Goal: Task Accomplishment & Management: Complete application form

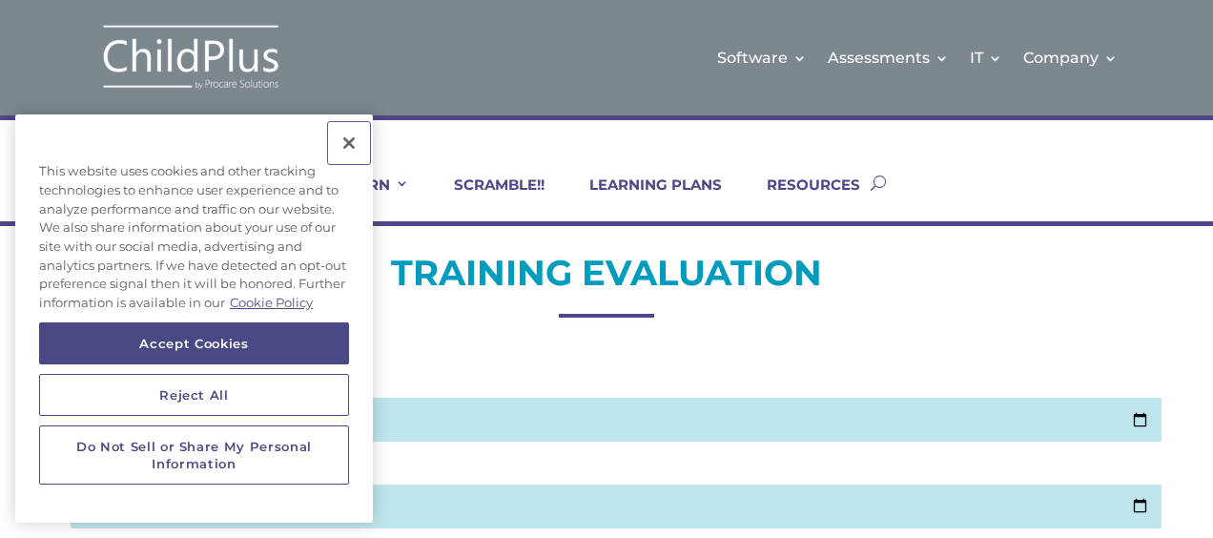
click at [354, 141] on button "Close" at bounding box center [349, 143] width 42 height 42
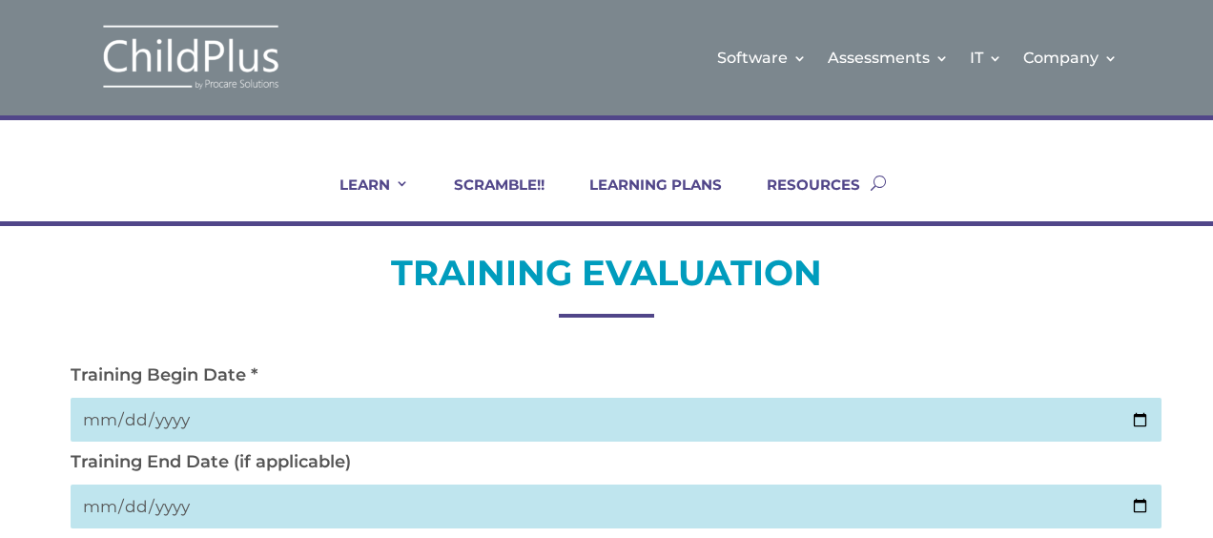
click at [1142, 412] on input "date" at bounding box center [617, 420] width 1092 height 44
type input "2025-10-02"
click at [1131, 502] on input "date" at bounding box center [617, 506] width 1092 height 44
type input "2025-10-02"
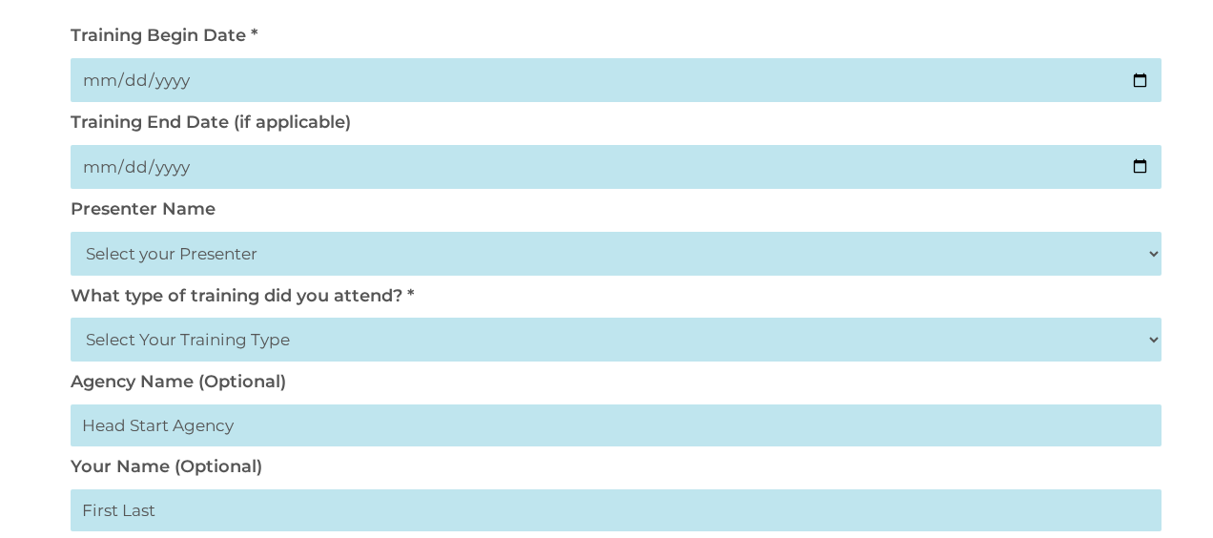
scroll to position [343, 0]
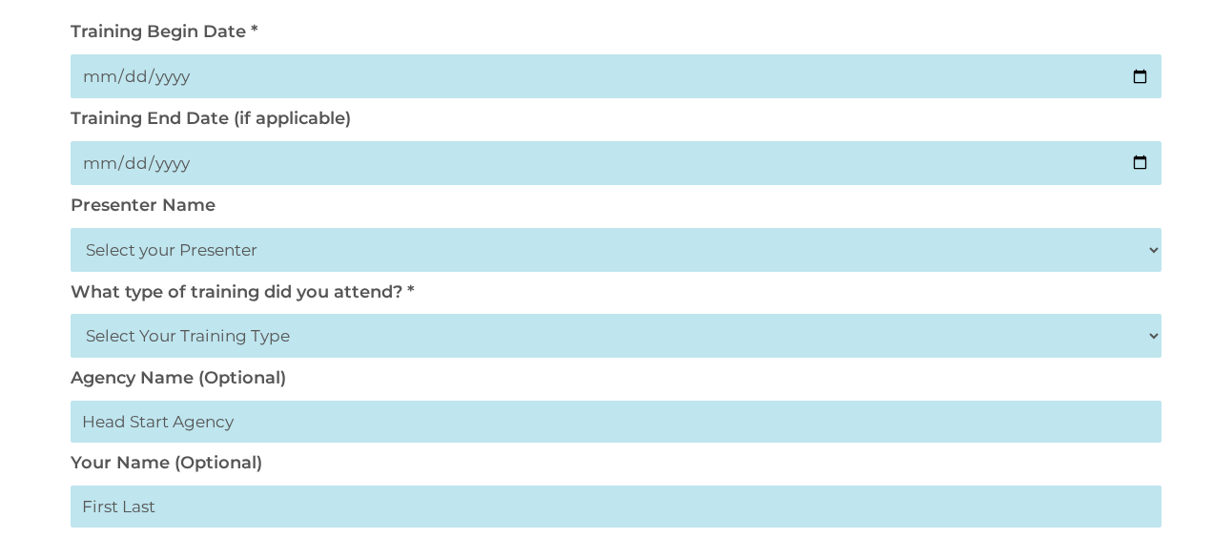
click at [262, 245] on select "Select your Presenter Aaron Dickerson Amy Corkery Cindy Coats Danielle Hensley …" at bounding box center [617, 250] width 1092 height 44
click at [71, 229] on select "Select your Presenter Aaron Dickerson Amy Corkery Cindy Coats Danielle Hensley …" at bounding box center [617, 250] width 1092 height 44
click at [256, 255] on select "Select your Presenter Aaron Dickerson Amy Corkery Cindy Coats Danielle Hensley …" at bounding box center [617, 250] width 1092 height 44
select select "Nickerson, Trecia"
click at [71, 229] on select "Select your Presenter Aaron Dickerson Amy Corkery Cindy Coats Danielle Hensley …" at bounding box center [617, 250] width 1092 height 44
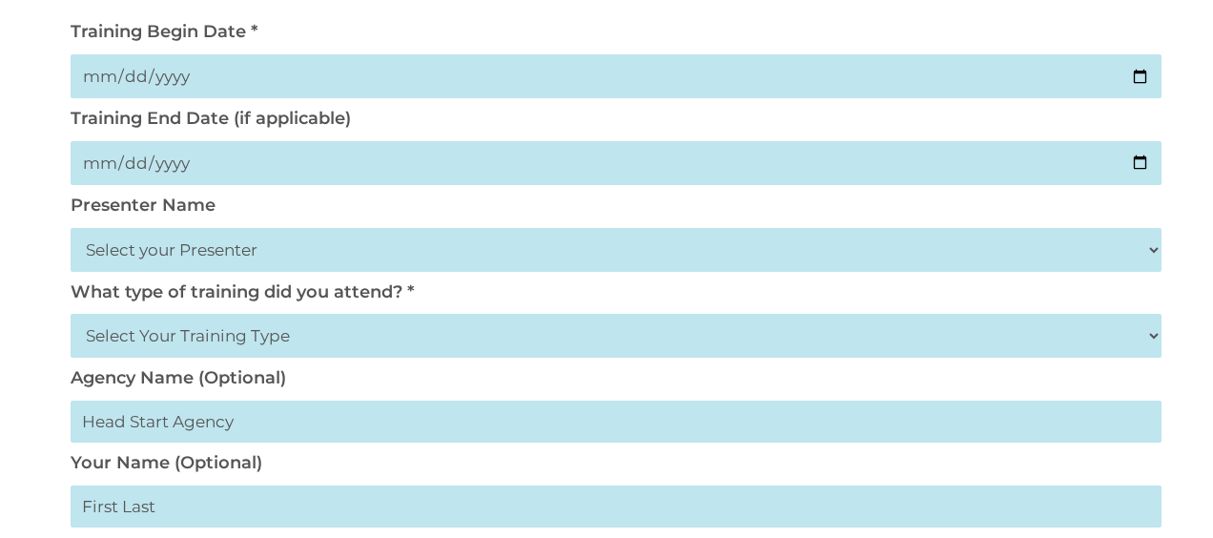
click at [320, 343] on select "Select Your Training Type On-site (at your agency) Virtual Visit Live Group Web…" at bounding box center [617, 336] width 1092 height 44
select select "Virtual Visit"
click at [71, 316] on select "Select Your Training Type On-site (at your agency) Virtual Visit Live Group Web…" at bounding box center [617, 336] width 1092 height 44
click at [257, 519] on input "text" at bounding box center [617, 506] width 1092 height 42
type input "Sequoia Head Start"
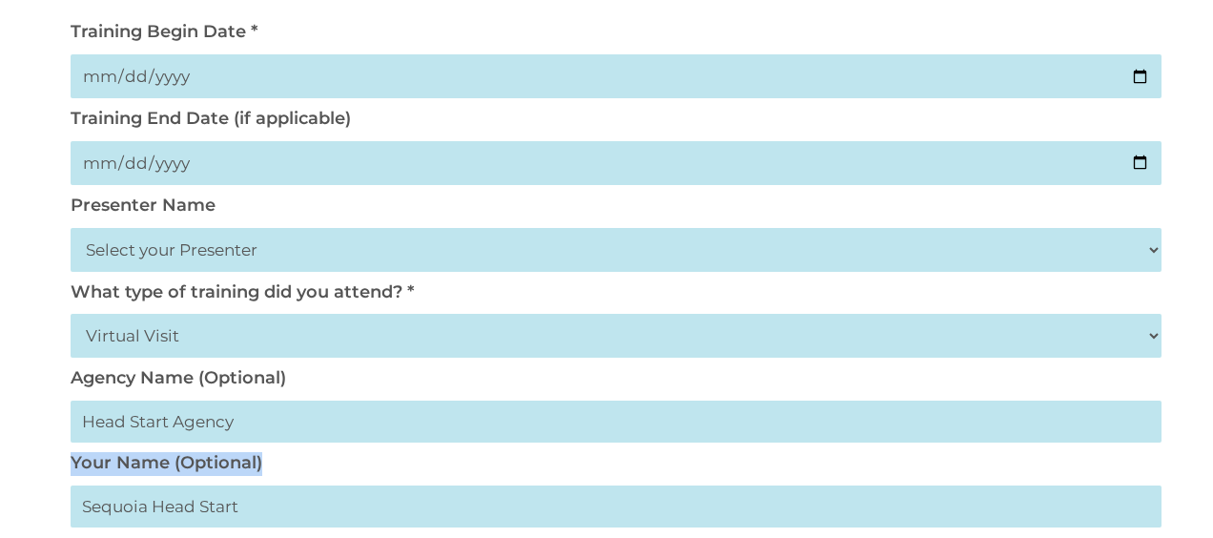
scroll to position [0, 29]
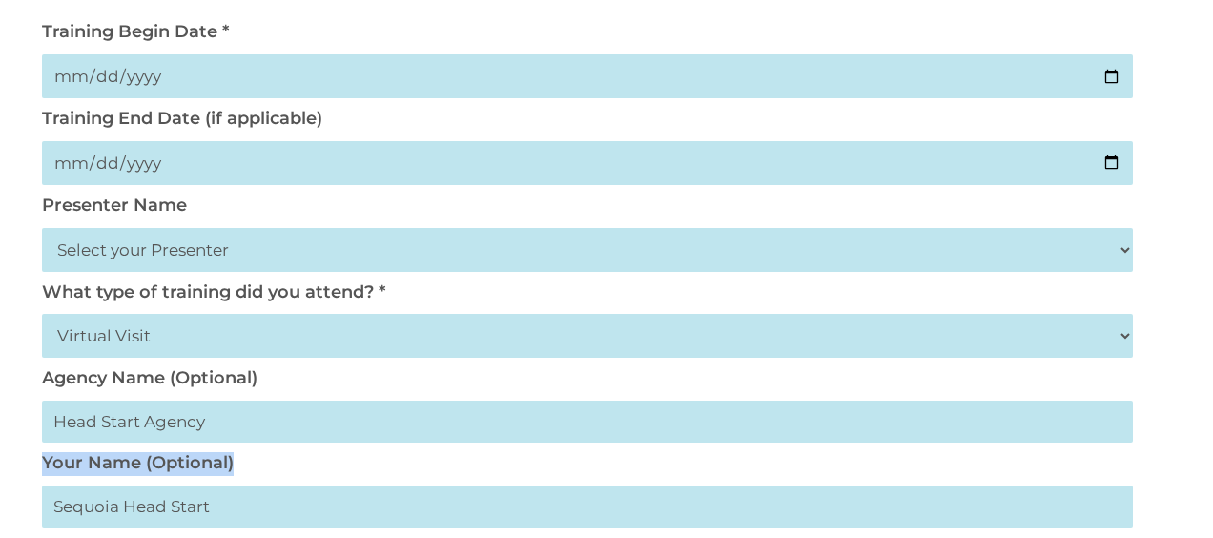
drag, startPoint x: 1212, startPoint y: 429, endPoint x: 1207, endPoint y: 461, distance: 31.8
drag, startPoint x: 1207, startPoint y: 461, endPoint x: 1162, endPoint y: 420, distance: 60.7
click at [1055, 28] on div "Training Begin Date * 2025-10-02" at bounding box center [578, 64] width 1092 height 87
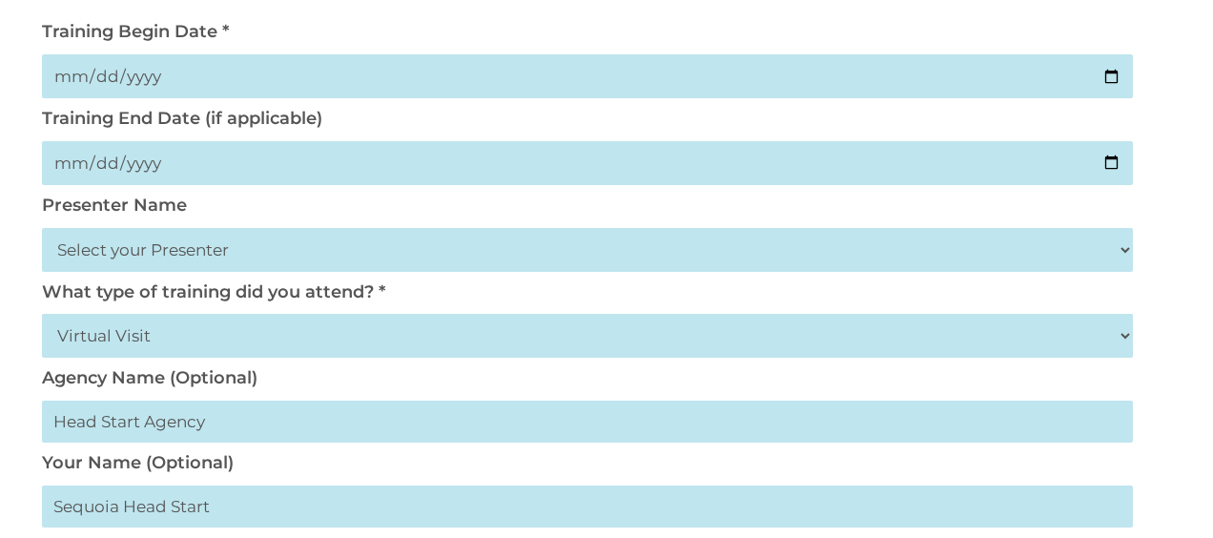
drag, startPoint x: 1178, startPoint y: 244, endPoint x: 1209, endPoint y: 269, distance: 39.3
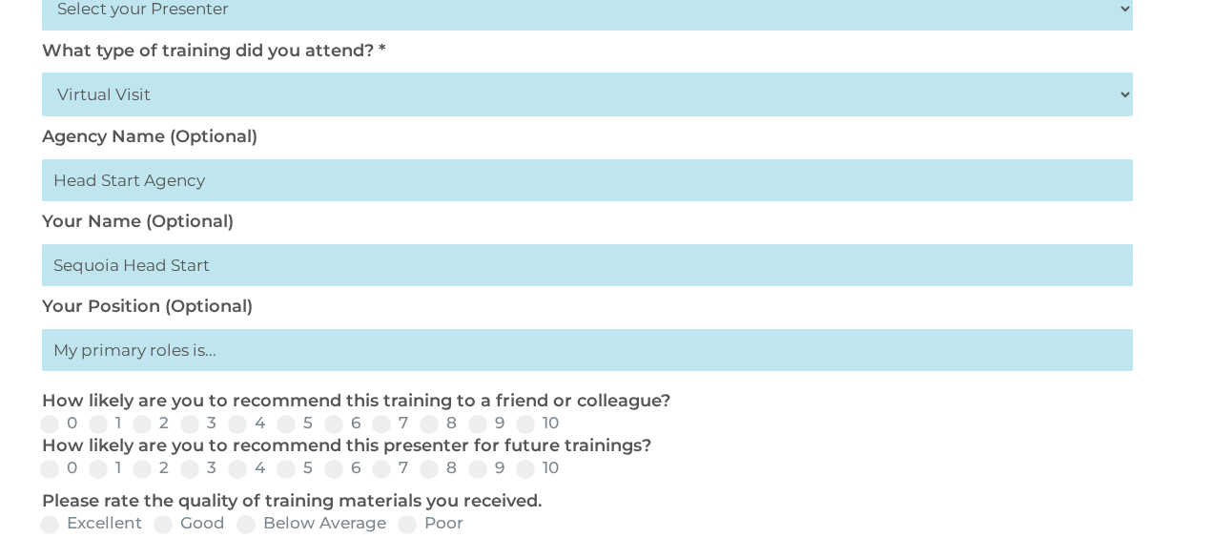
scroll to position [590, 0]
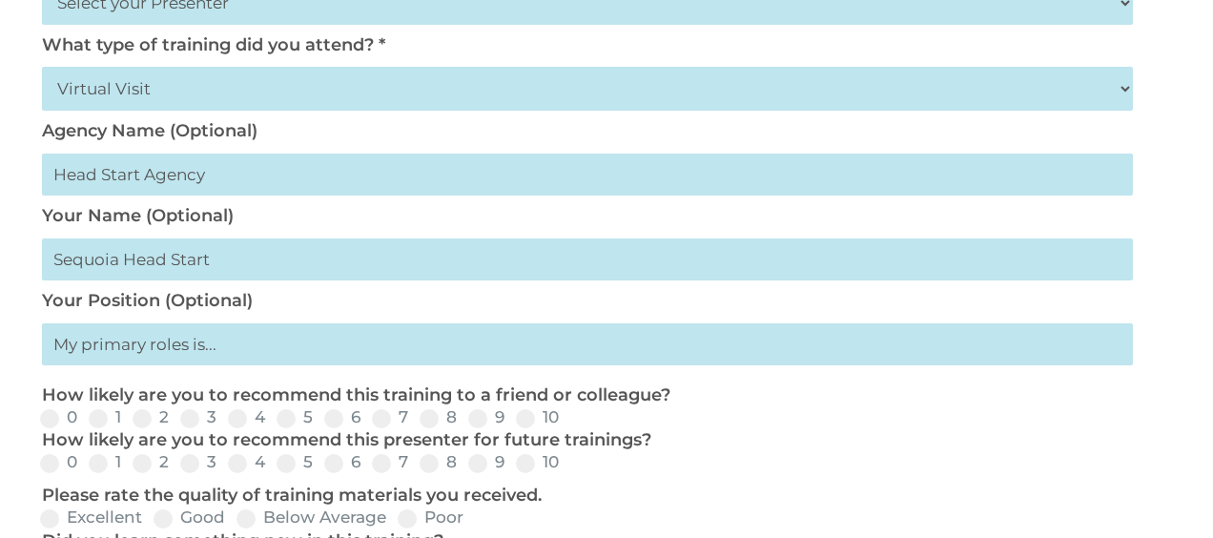
click at [235, 359] on input "text" at bounding box center [588, 344] width 1092 height 42
type input "Teacher"
click at [528, 424] on span at bounding box center [525, 418] width 19 height 19
click at [568, 424] on input "10" at bounding box center [574, 425] width 12 height 12
radio input "true"
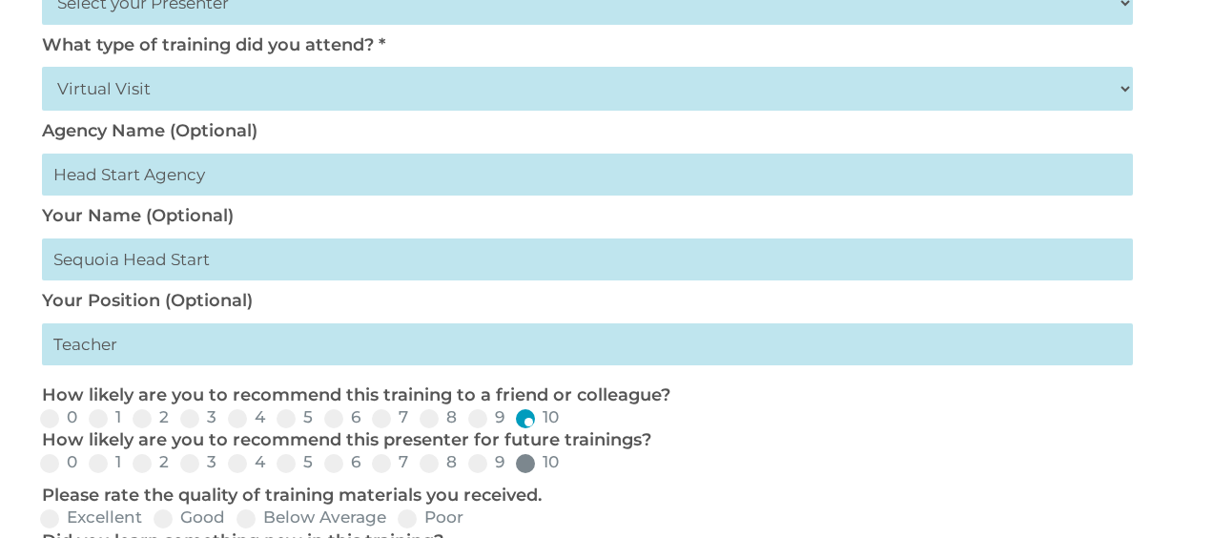
click at [533, 464] on label "10" at bounding box center [537, 462] width 43 height 16
click at [568, 464] on input "10" at bounding box center [574, 469] width 12 height 12
radio input "true"
click at [50, 522] on span at bounding box center [49, 518] width 19 height 19
click at [152, 522] on input "Excellent" at bounding box center [158, 525] width 12 height 12
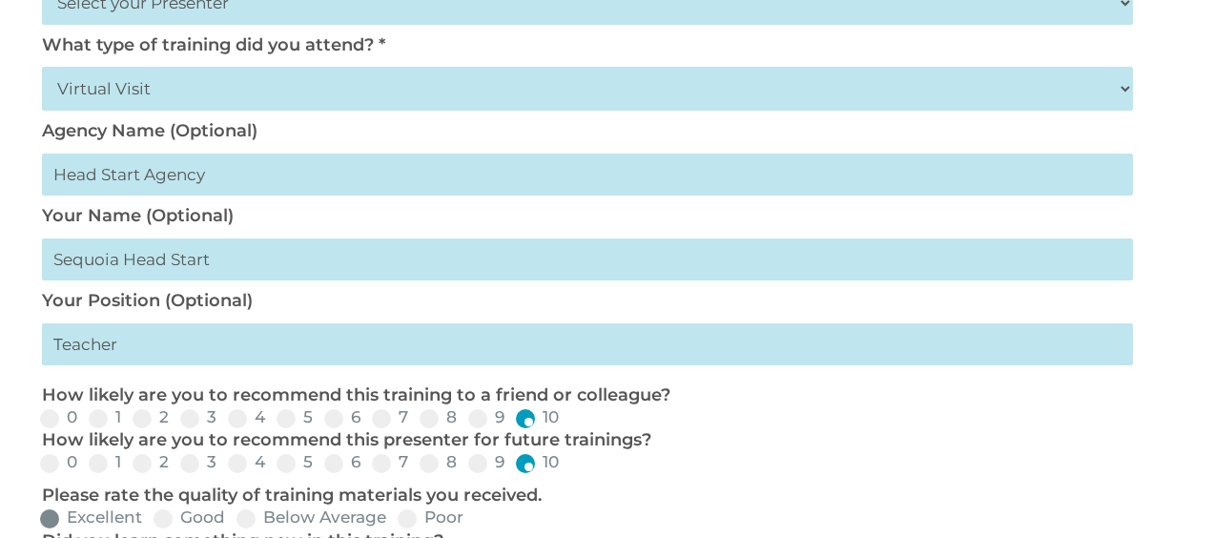
radio input "true"
click at [235, 519] on input "Good" at bounding box center [241, 525] width 12 height 12
radio input "true"
click at [396, 519] on input "Below Average" at bounding box center [402, 525] width 12 height 12
radio input "true"
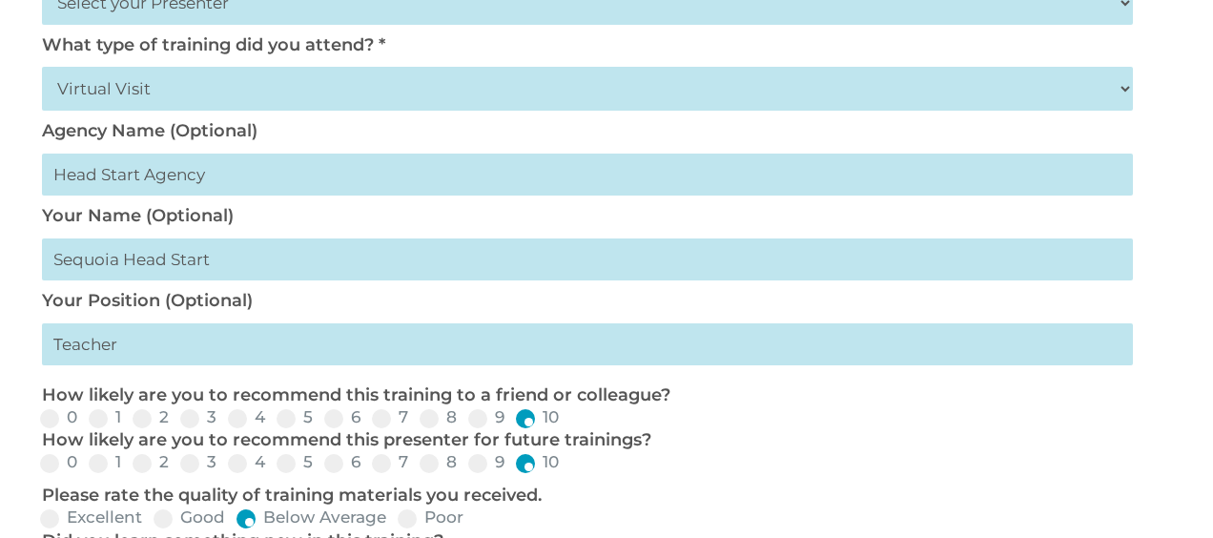
click at [235, 519] on input "Good" at bounding box center [241, 525] width 12 height 12
radio input "true"
click at [152, 519] on input "Excellent" at bounding box center [158, 525] width 12 height 12
radio input "true"
click at [1212, 495] on html "Software Learn More Features Schedule A Demo Getting Started Assessments Learn …" at bounding box center [606, 410] width 1213 height 2001
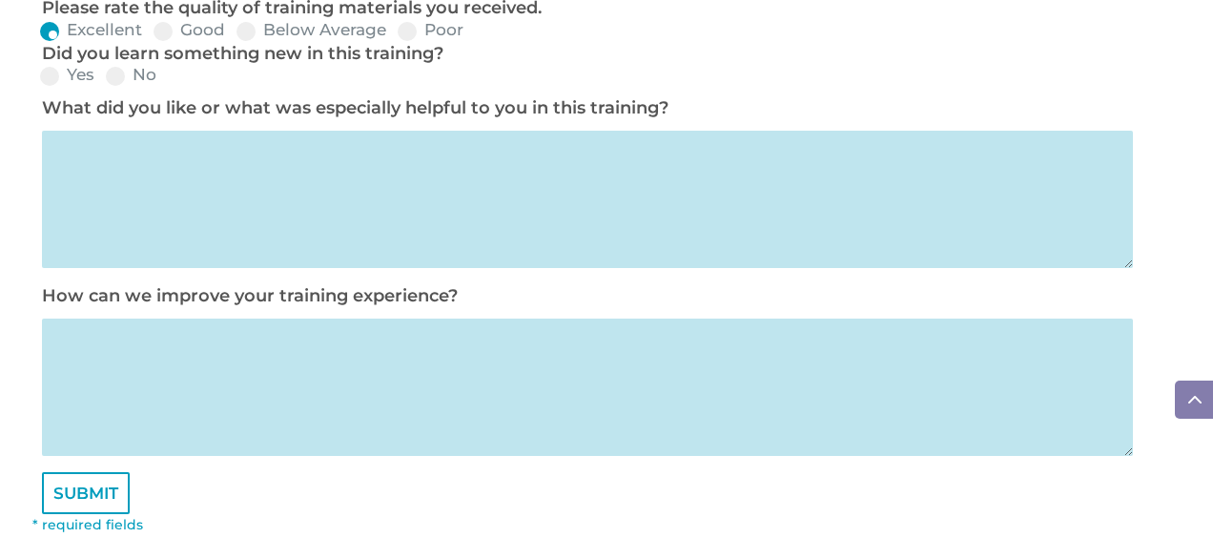
scroll to position [1083, 0]
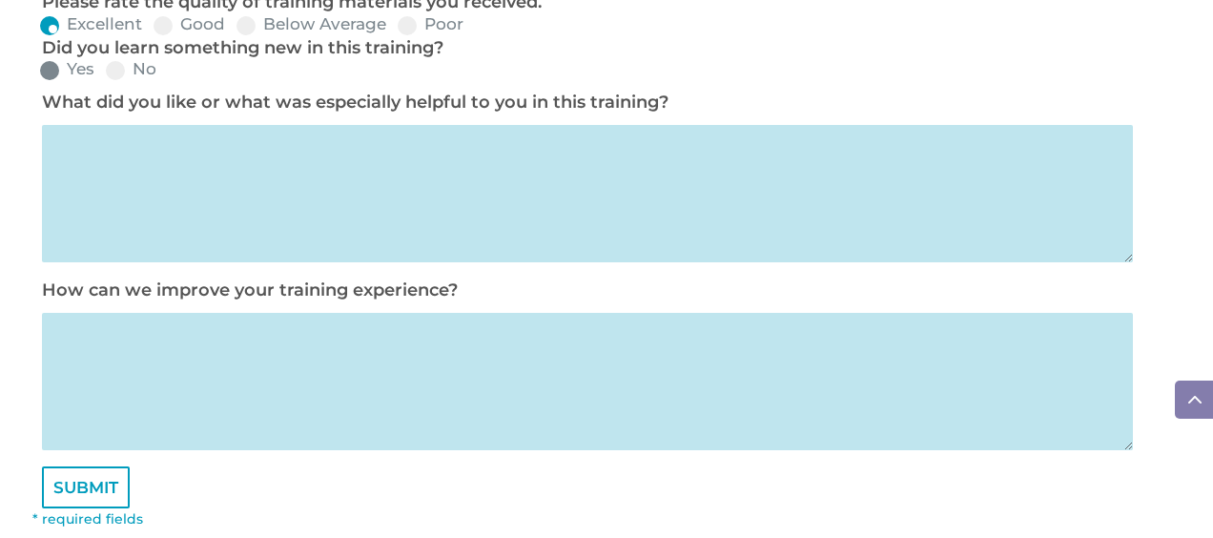
click at [54, 69] on span at bounding box center [49, 70] width 19 height 19
click at [104, 71] on input "Yes" at bounding box center [110, 77] width 12 height 12
radio input "true"
click at [142, 170] on textarea at bounding box center [588, 193] width 1092 height 137
type textarea "All Information"
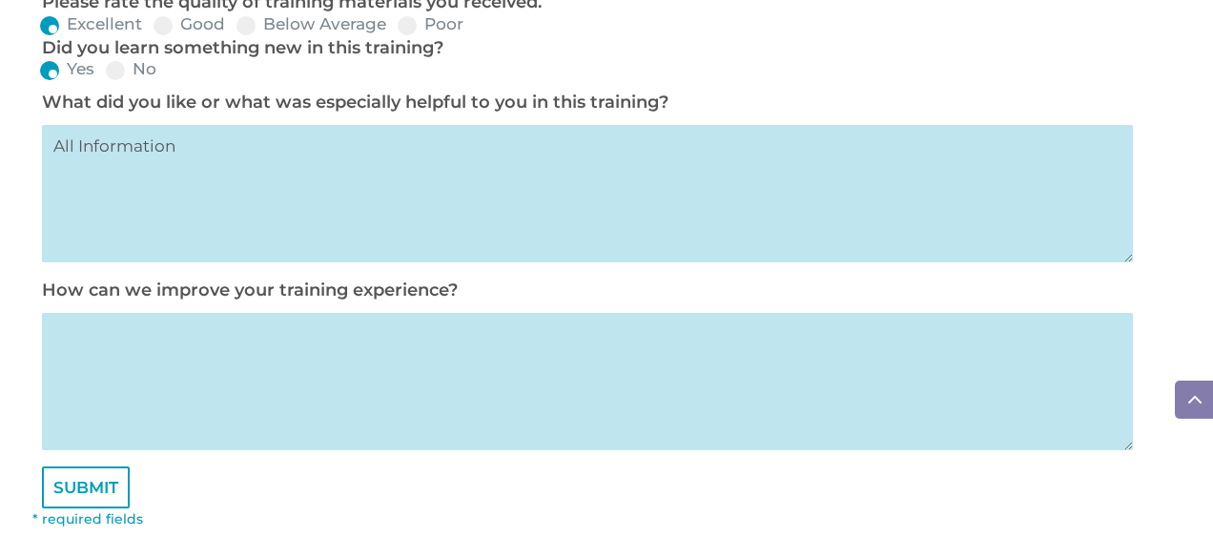
click at [121, 349] on textarea at bounding box center [588, 381] width 1092 height 137
type textarea "nothing, go slower"
click at [78, 492] on input "SUBMIT" at bounding box center [86, 487] width 88 height 42
